Goal: Find specific page/section: Find specific page/section

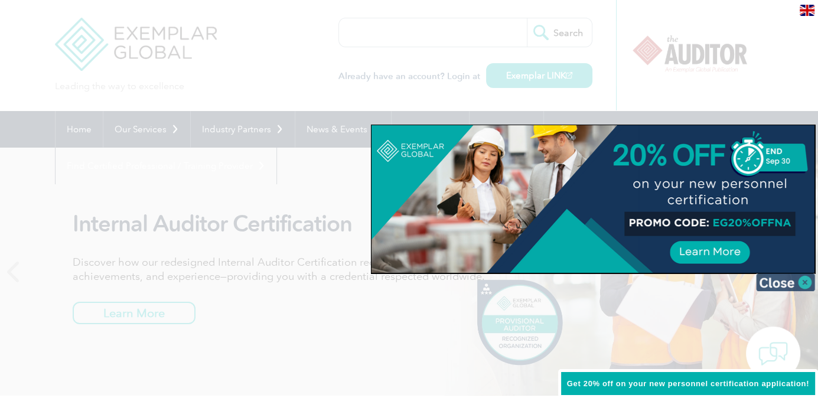
click at [800, 278] on img at bounding box center [785, 283] width 59 height 18
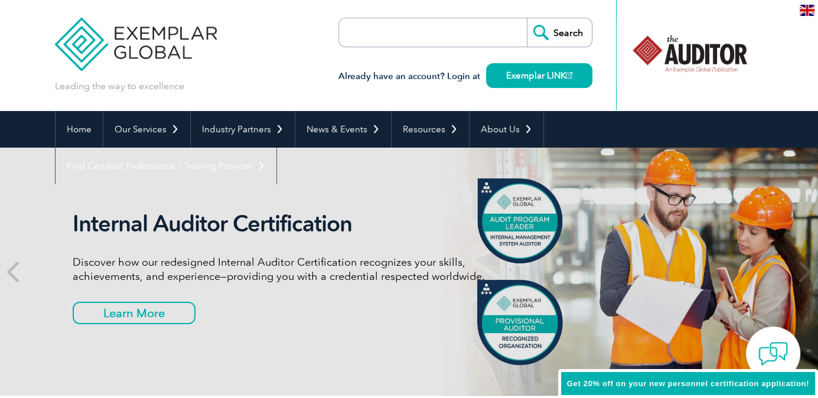
click at [370, 30] on input "search" at bounding box center [407, 32] width 124 height 28
paste input "154219611"
type input "154219611"
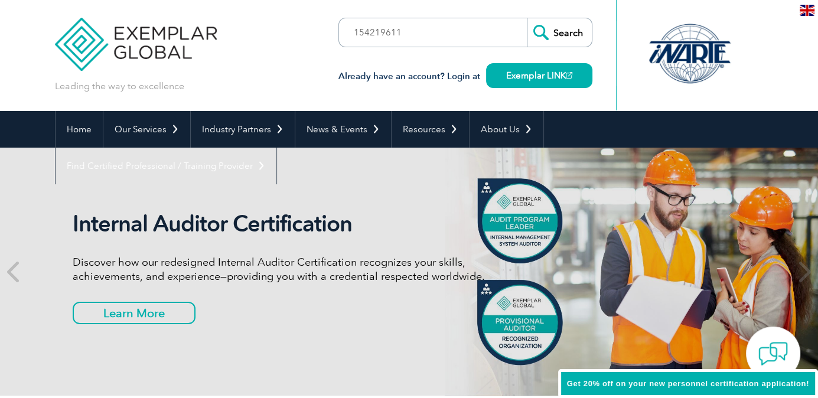
click at [566, 32] on input "Search" at bounding box center [559, 32] width 65 height 28
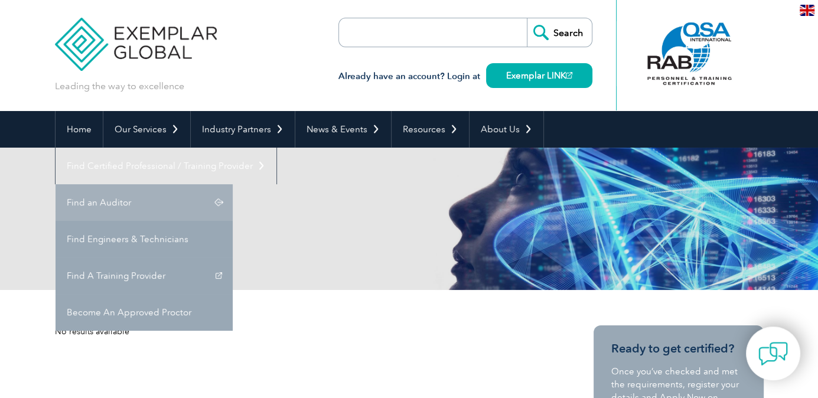
click at [233, 184] on link "Find an Auditor" at bounding box center [144, 202] width 177 height 37
